Goal: Task Accomplishment & Management: Complete application form

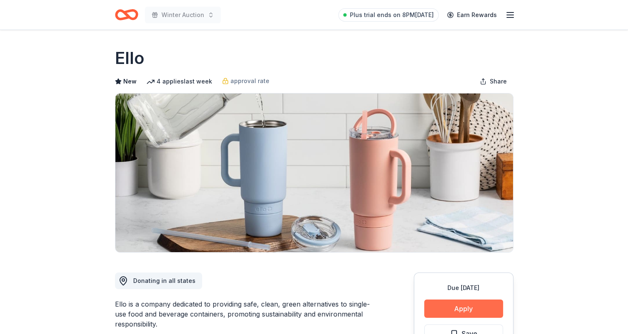
click at [468, 300] on button "Apply" at bounding box center [464, 308] width 79 height 18
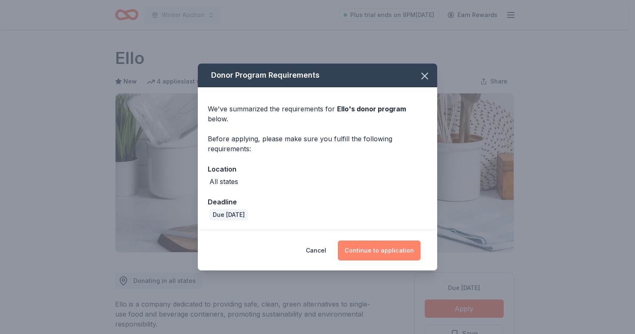
click at [407, 241] on button "Continue to application" at bounding box center [379, 251] width 83 height 20
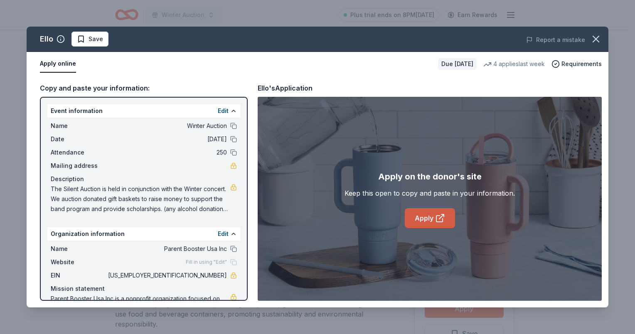
click at [432, 220] on link "Apply" at bounding box center [430, 218] width 50 height 20
click at [77, 39] on span "Save" at bounding box center [90, 39] width 26 height 10
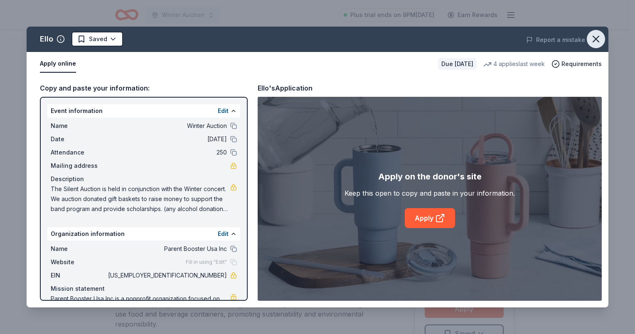
click at [596, 38] on icon "button" at bounding box center [596, 39] width 6 height 6
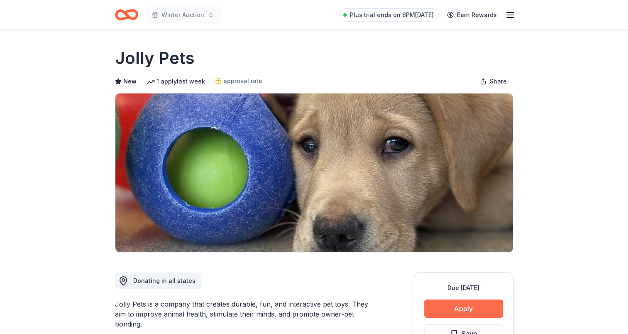
click at [441, 307] on button "Apply" at bounding box center [464, 308] width 79 height 18
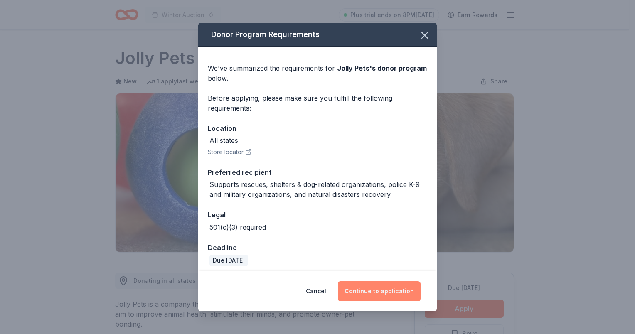
click at [357, 293] on button "Continue to application" at bounding box center [379, 291] width 83 height 20
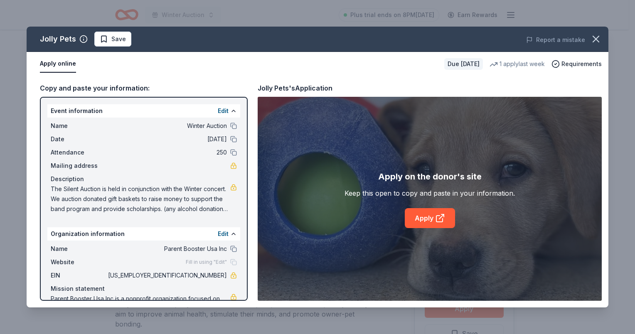
click at [430, 207] on div "Apply on the donor's site Keep this open to copy and paste in your information.…" at bounding box center [429, 199] width 170 height 58
click at [436, 216] on icon at bounding box center [439, 219] width 6 height 6
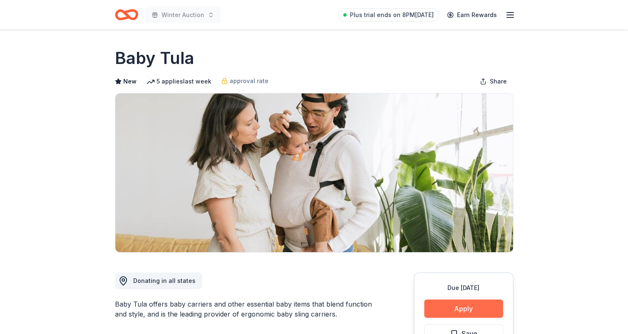
click at [459, 307] on button "Apply" at bounding box center [464, 308] width 79 height 18
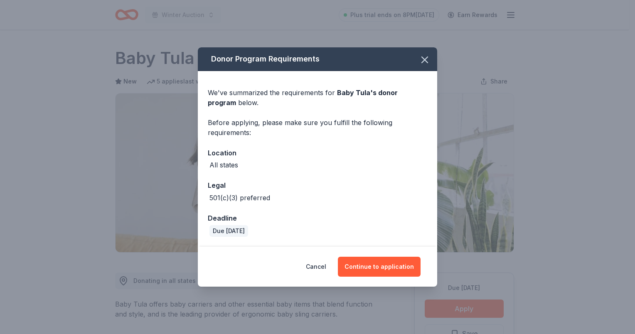
click at [383, 254] on div "Cancel Continue to application" at bounding box center [317, 267] width 239 height 40
click at [376, 261] on button "Continue to application" at bounding box center [379, 267] width 83 height 20
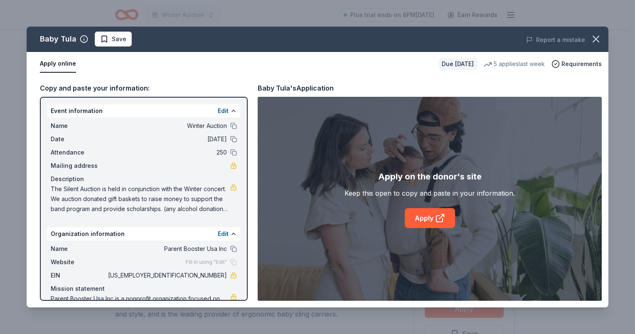
click at [401, 203] on div "Apply on the donor's site Keep this open to copy and paste in your information.…" at bounding box center [429, 199] width 170 height 58
click at [420, 217] on link "Apply" at bounding box center [430, 218] width 50 height 20
click at [595, 33] on icon "button" at bounding box center [596, 39] width 12 height 12
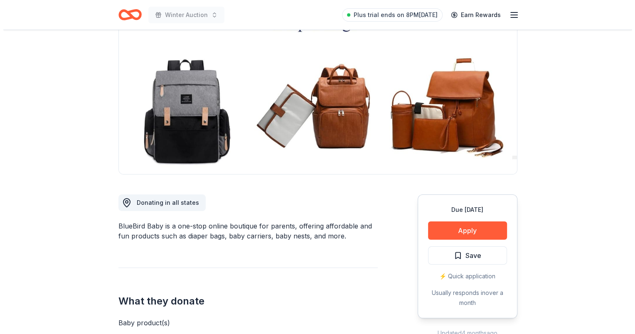
scroll to position [83, 0]
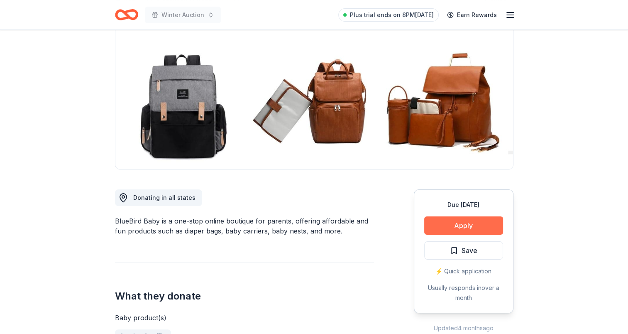
click at [475, 219] on button "Apply" at bounding box center [464, 225] width 79 height 18
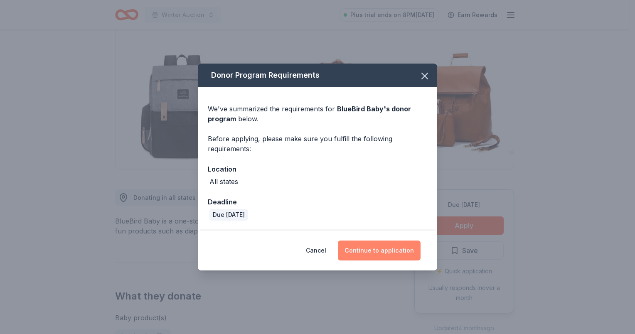
click at [359, 248] on button "Continue to application" at bounding box center [379, 251] width 83 height 20
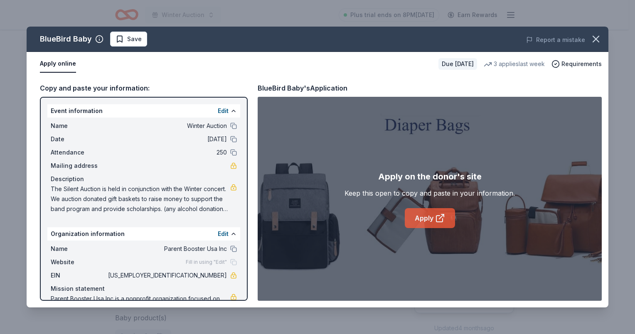
click at [430, 214] on link "Apply" at bounding box center [430, 218] width 50 height 20
drag, startPoint x: 118, startPoint y: 38, endPoint x: 128, endPoint y: 33, distance: 10.8
click at [118, 38] on span "Save" at bounding box center [128, 39] width 26 height 10
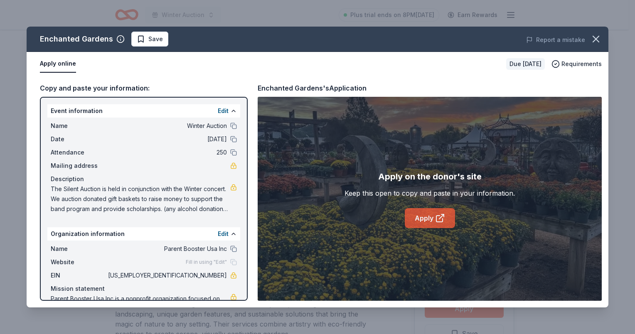
click at [423, 216] on link "Apply" at bounding box center [430, 218] width 50 height 20
click at [137, 37] on span "Save" at bounding box center [150, 39] width 26 height 10
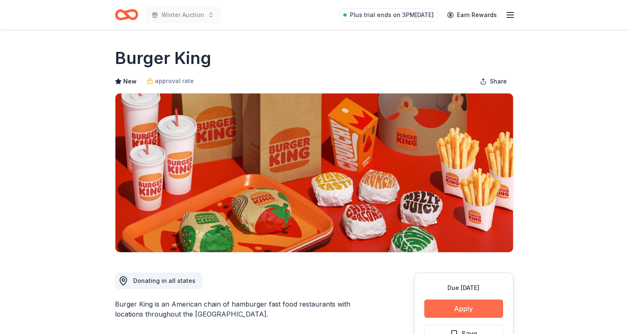
click at [439, 306] on button "Apply" at bounding box center [464, 308] width 79 height 18
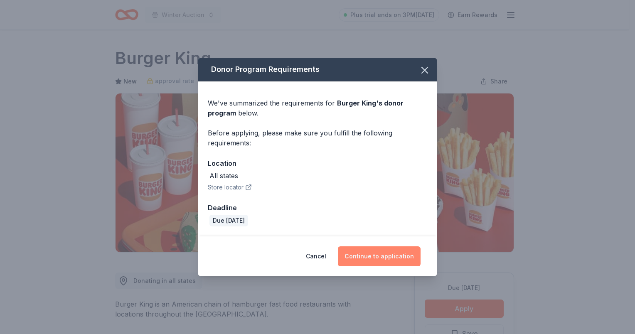
click at [361, 256] on button "Continue to application" at bounding box center [379, 256] width 83 height 20
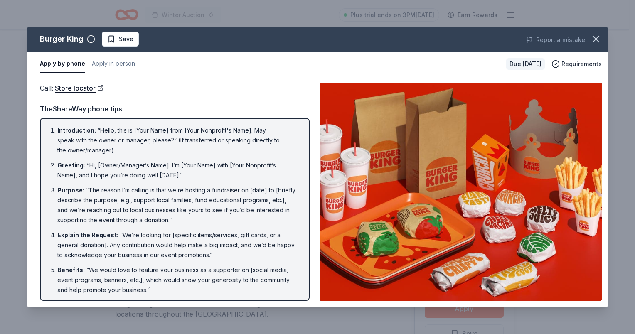
click at [110, 37] on span "Save" at bounding box center [120, 39] width 26 height 10
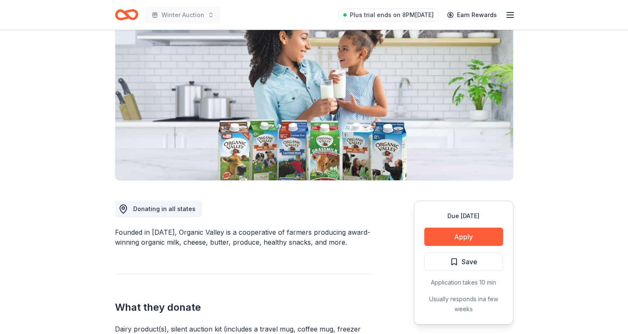
scroll to position [125, 0]
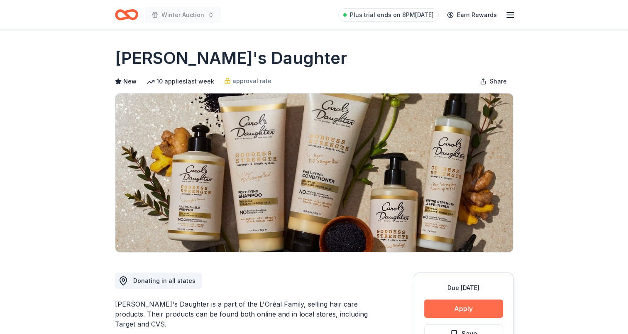
click at [457, 311] on button "Apply" at bounding box center [464, 308] width 79 height 18
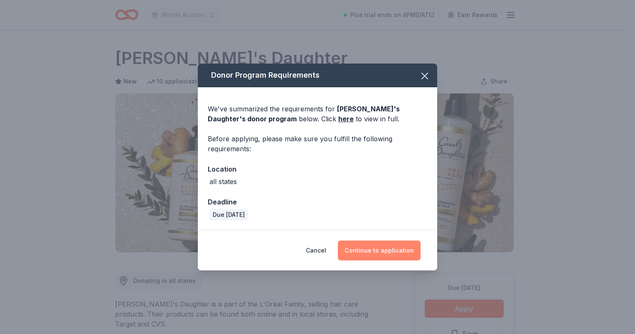
click at [370, 247] on button "Continue to application" at bounding box center [379, 251] width 83 height 20
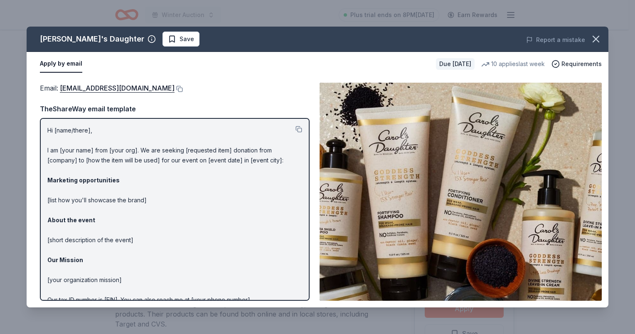
drag, startPoint x: 126, startPoint y: 38, endPoint x: 130, endPoint y: 39, distance: 4.3
click at [168, 38] on span "Save" at bounding box center [181, 39] width 26 height 10
click at [601, 39] on button "button" at bounding box center [596, 39] width 18 height 18
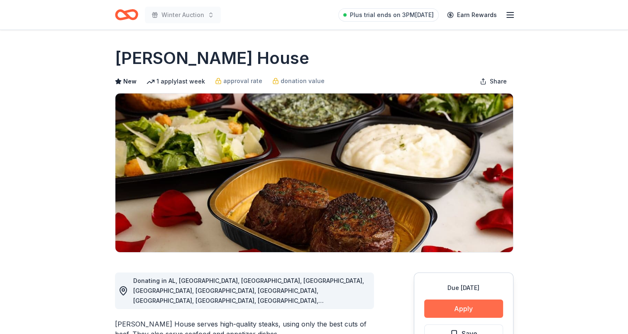
click at [462, 304] on button "Apply" at bounding box center [464, 308] width 79 height 18
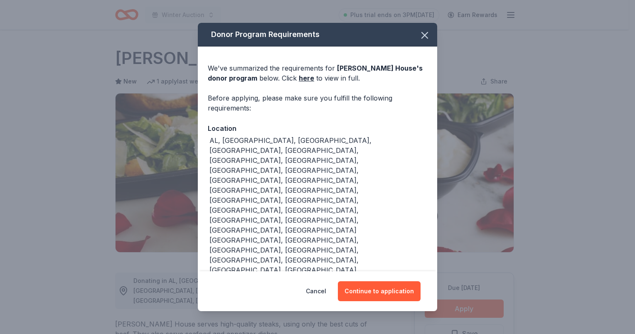
drag, startPoint x: 382, startPoint y: 263, endPoint x: 381, endPoint y: 247, distance: 16.7
click at [382, 281] on button "Continue to application" at bounding box center [379, 291] width 83 height 20
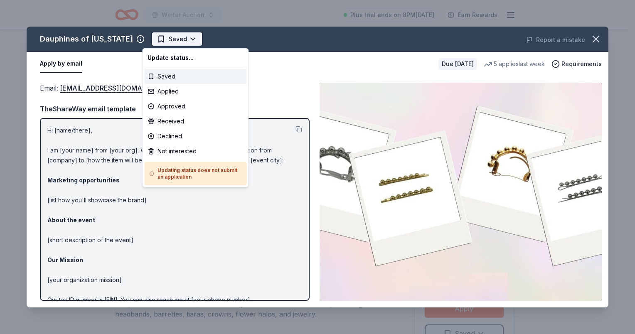
click at [146, 44] on html "Winter Auction Plus trial ends on 8PM[DATE] Earn Rewards Due [DATE] Share Dauph…" at bounding box center [317, 167] width 635 height 334
drag, startPoint x: 150, startPoint y: 40, endPoint x: 160, endPoint y: 33, distance: 12.0
click at [150, 39] on html "Winter Auction Plus trial ends on 8PM[DATE] Earn Rewards Due [DATE] Share Dauph…" at bounding box center [317, 167] width 635 height 334
